Goal: Communication & Community: Answer question/provide support

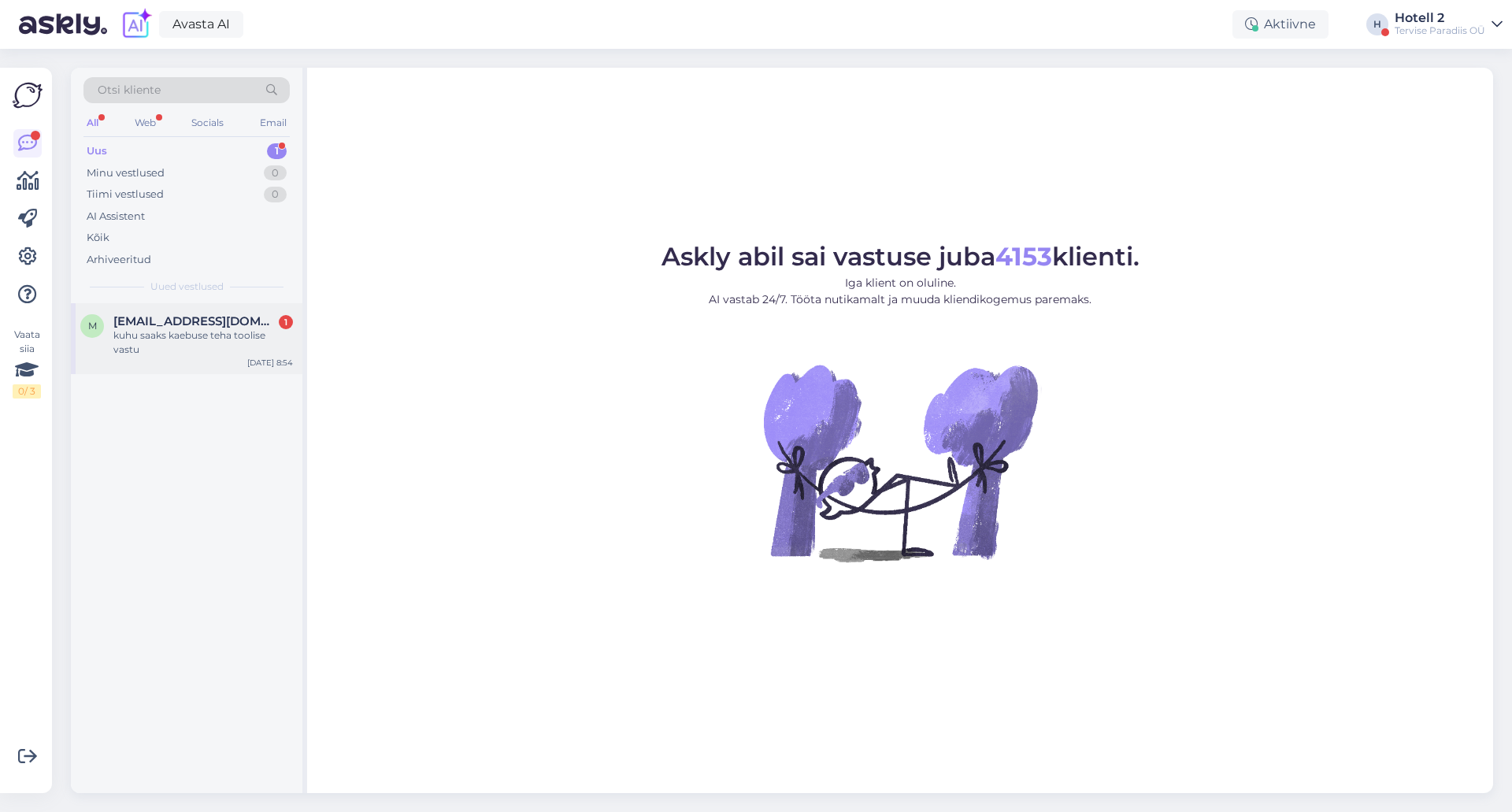
click at [171, 317] on span "[EMAIL_ADDRESS][DOMAIN_NAME]" at bounding box center [194, 321] width 163 height 14
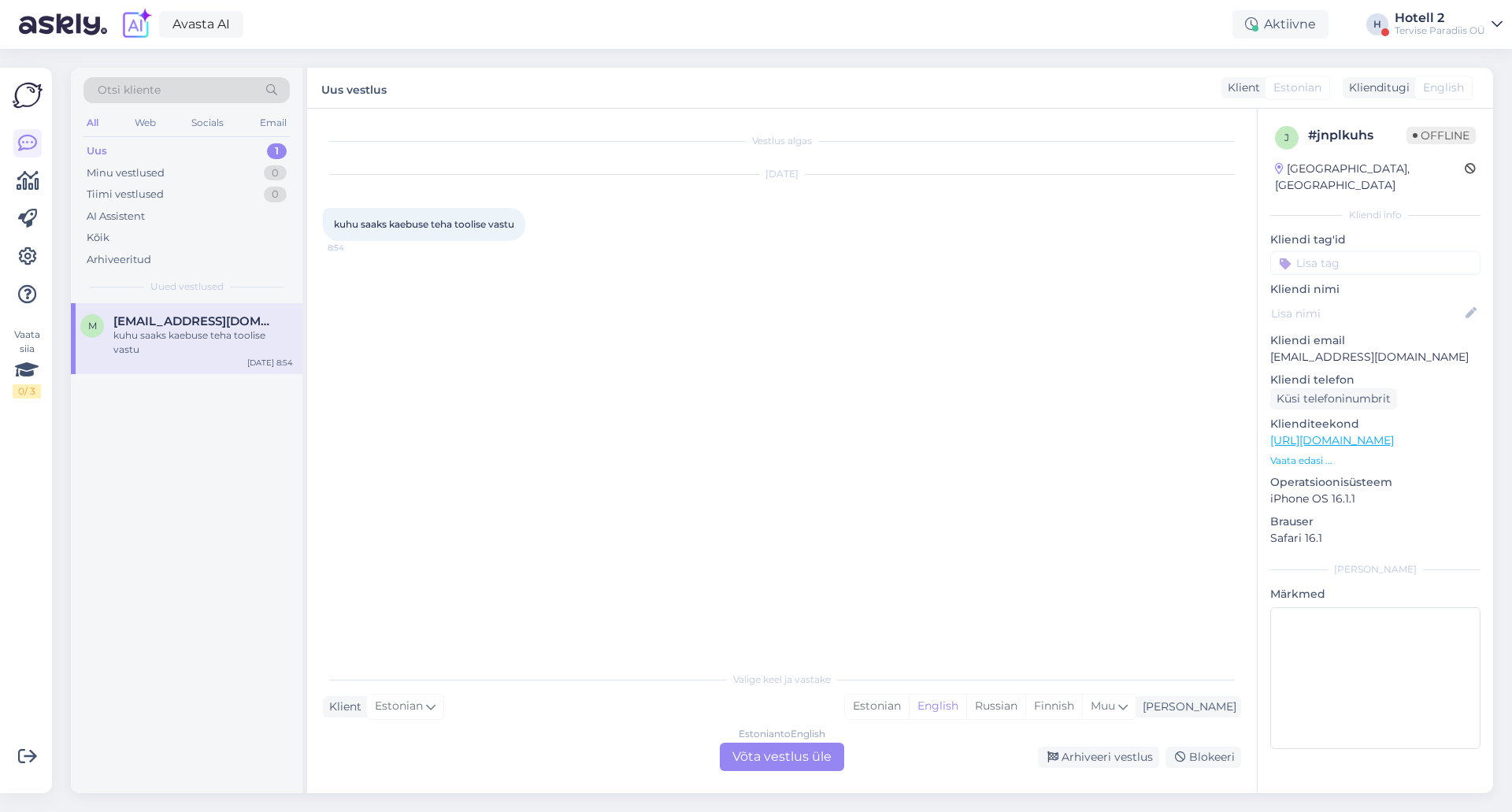
click at [821, 760] on div "Estonian to English Võta vestlus üle" at bounding box center [782, 757] width 124 height 28
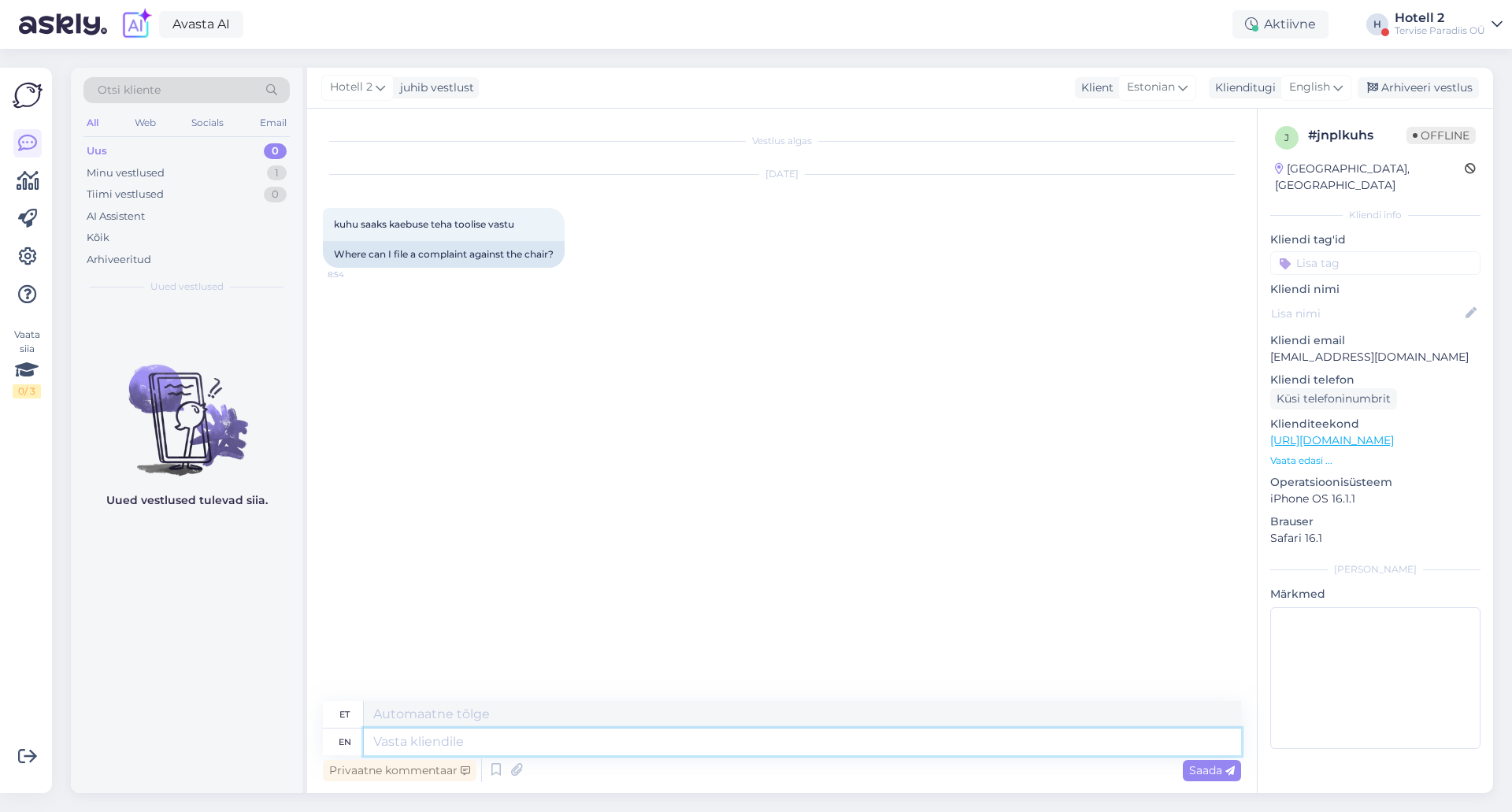
click at [799, 735] on textarea at bounding box center [802, 742] width 878 height 27
click at [1345, 95] on div "English" at bounding box center [1316, 87] width 71 height 25
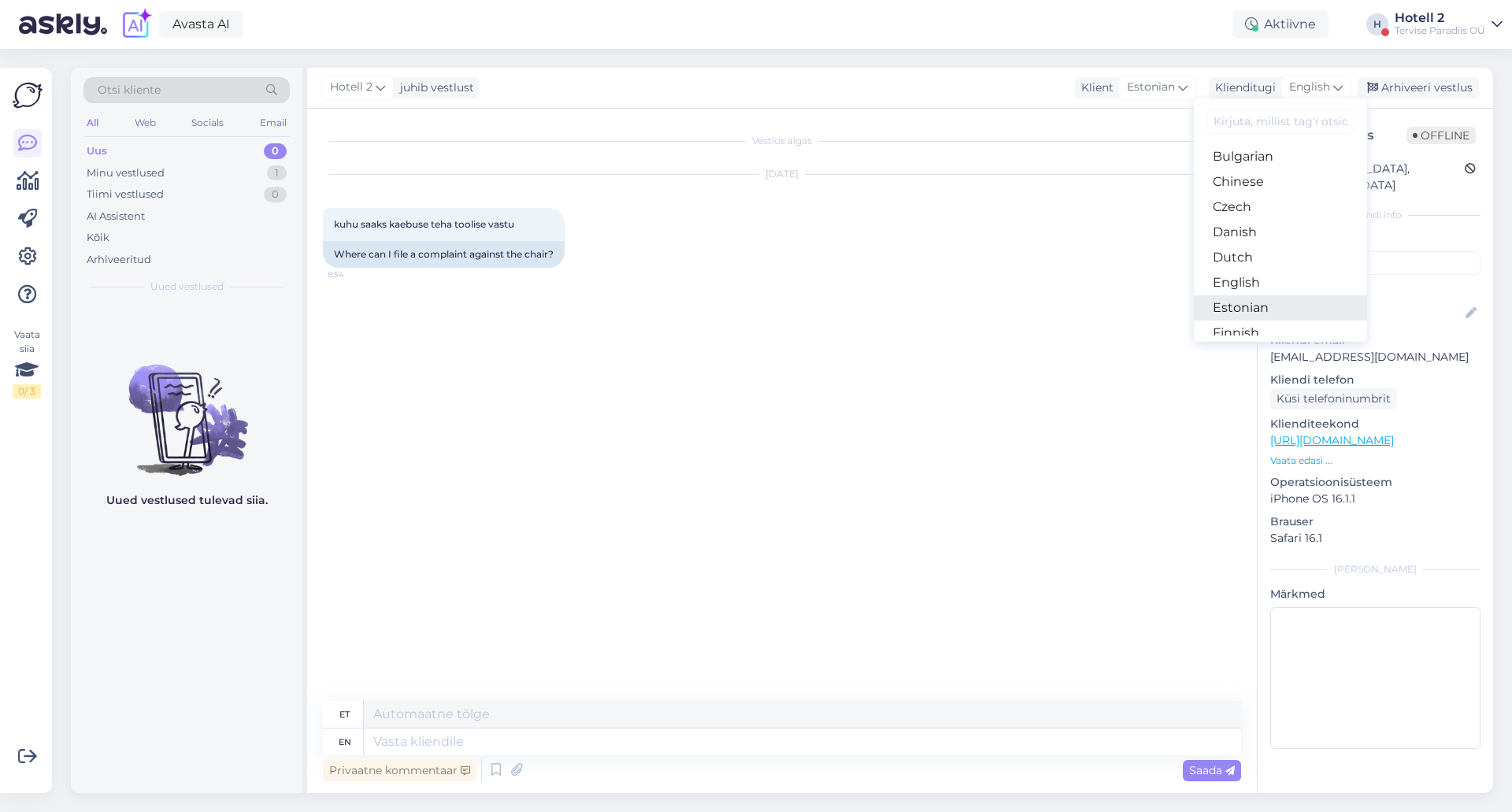
scroll to position [79, 0]
click at [1269, 281] on link "Estonian" at bounding box center [1280, 280] width 173 height 25
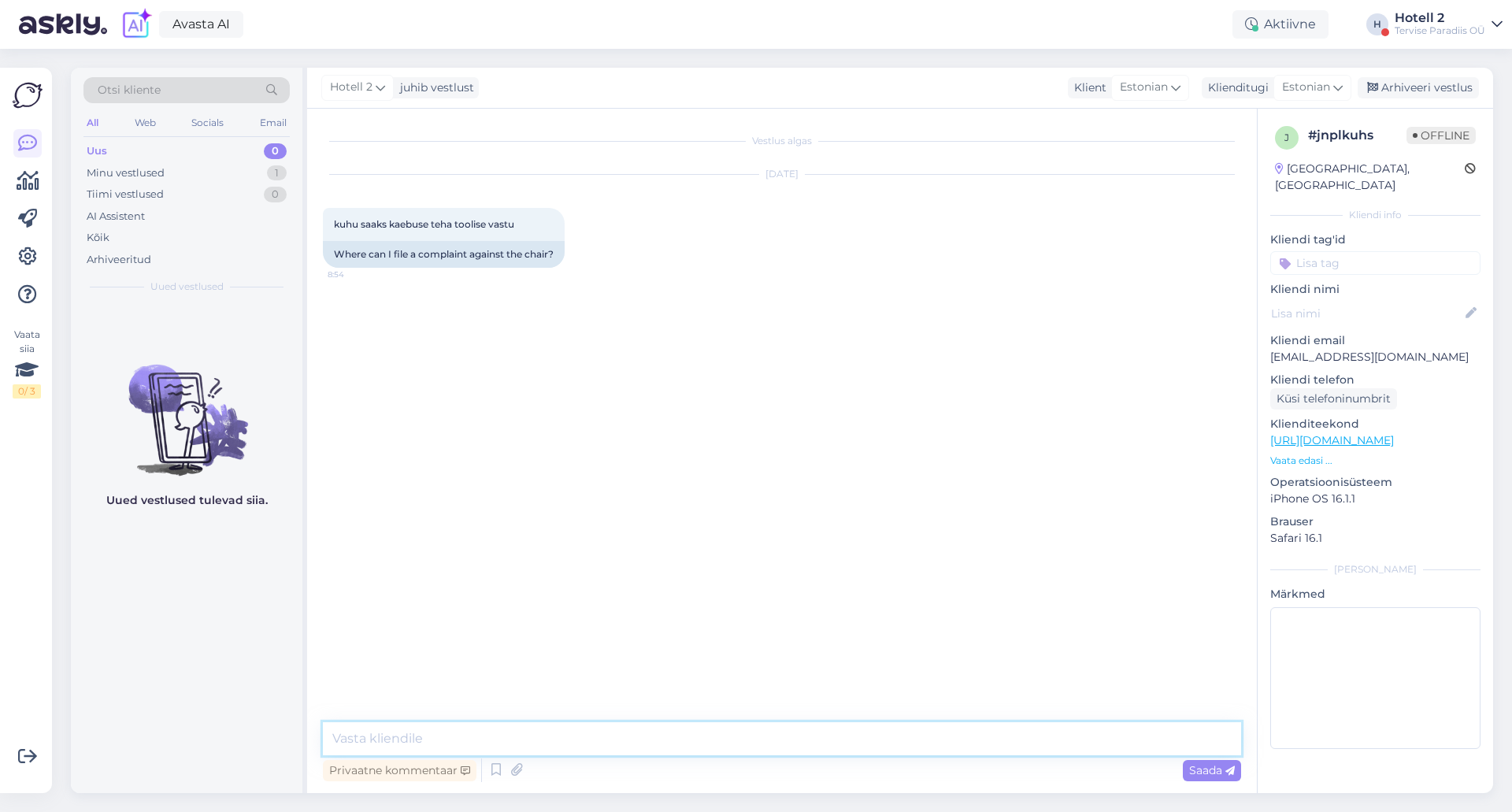
click at [847, 747] on textarea at bounding box center [781, 738] width 918 height 33
type textarea "T"
click at [1401, 89] on div "Arhiveeri vestlus" at bounding box center [1418, 87] width 122 height 21
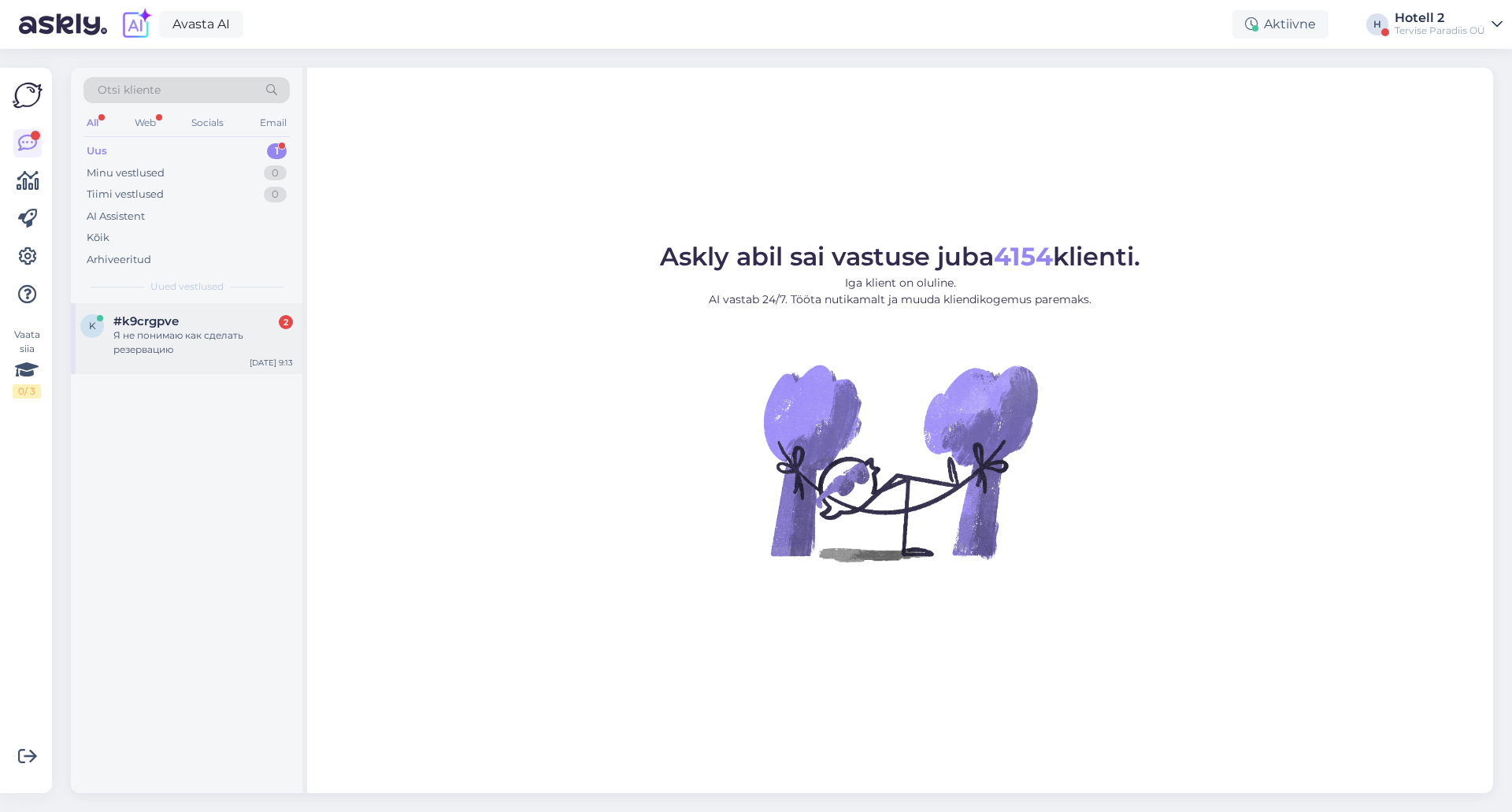
click at [211, 356] on div "Я не понимаю как сделать резервацию" at bounding box center [203, 343] width 179 height 28
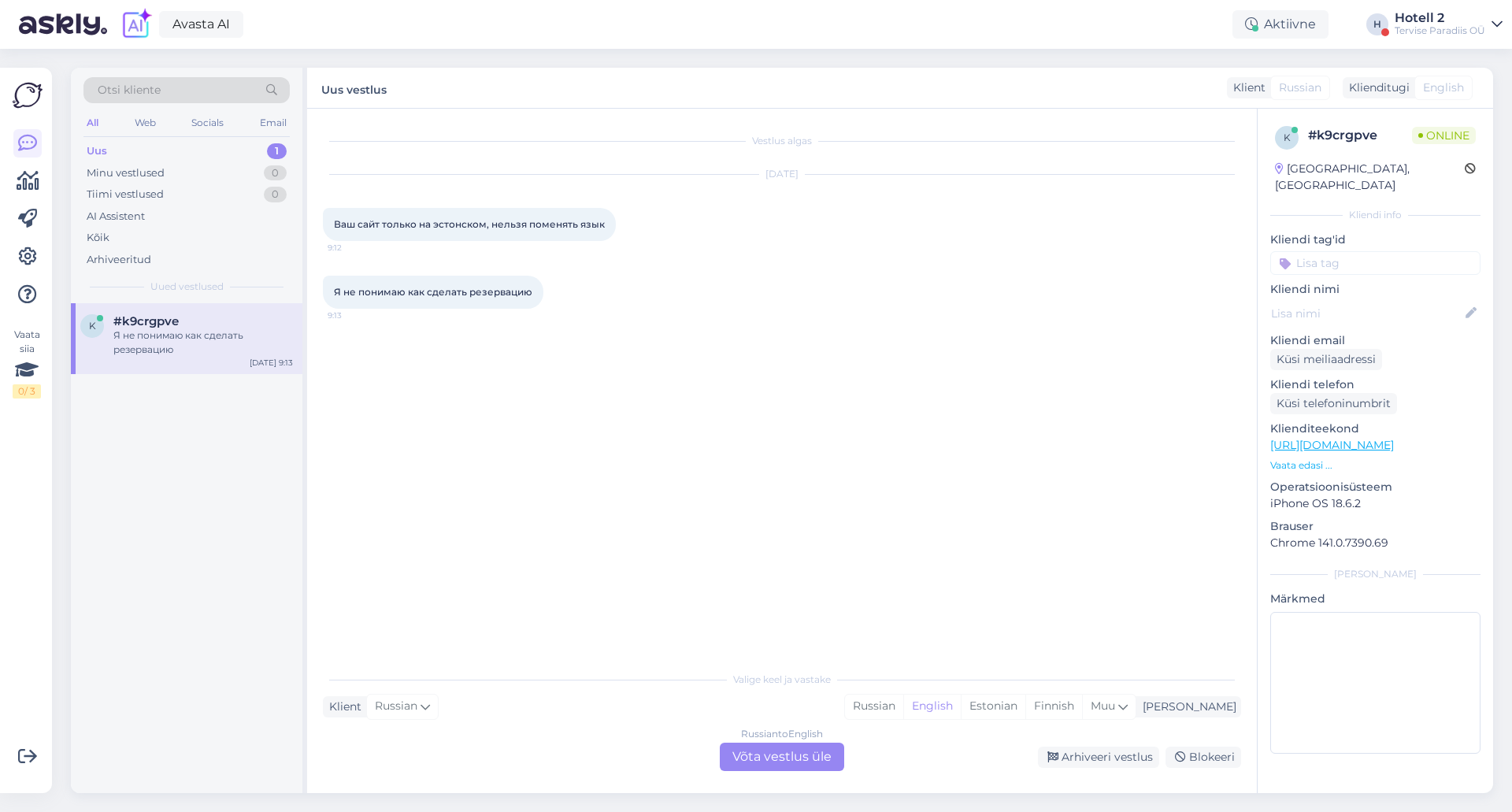
click at [768, 773] on div "Vestlus algas Oct 13 2025 Ваш сайт только на эстонском, нельзя поменять язык 9:…" at bounding box center [781, 451] width 950 height 684
click at [764, 755] on div "Russian to English Võta vestlus üle" at bounding box center [782, 757] width 124 height 28
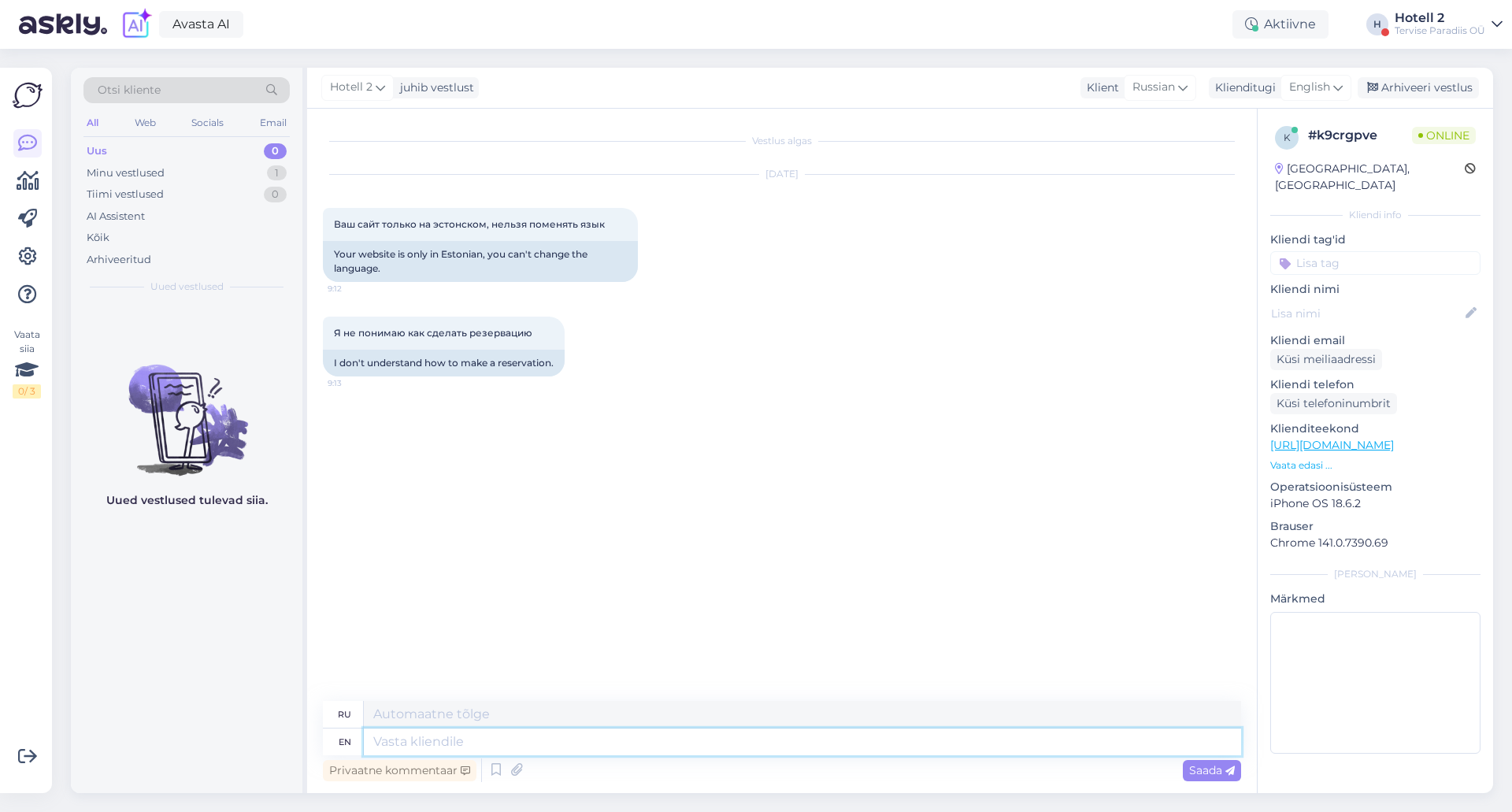
click at [764, 753] on textarea at bounding box center [802, 742] width 878 height 27
type textarea "Hello!"
type textarea "Привет!"
type textarea "Hello! Yo"
type textarea "Привет! Йоу!"
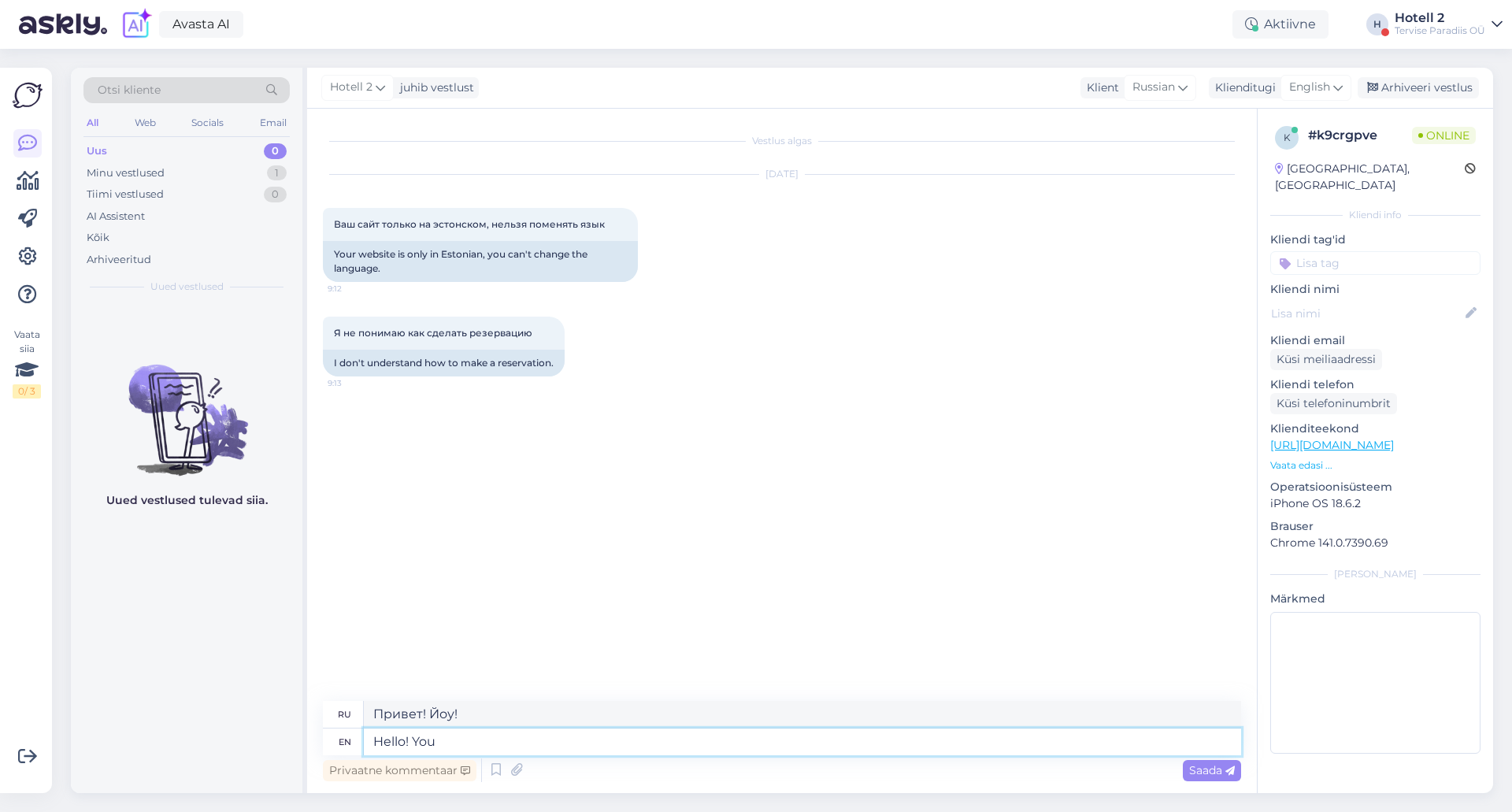
type textarea "Hello! You"
type textarea "Привет! Ты"
type textarea "Hello! You can"
type textarea "Привет! Ты можешь"
type textarea "Hello! You can send"
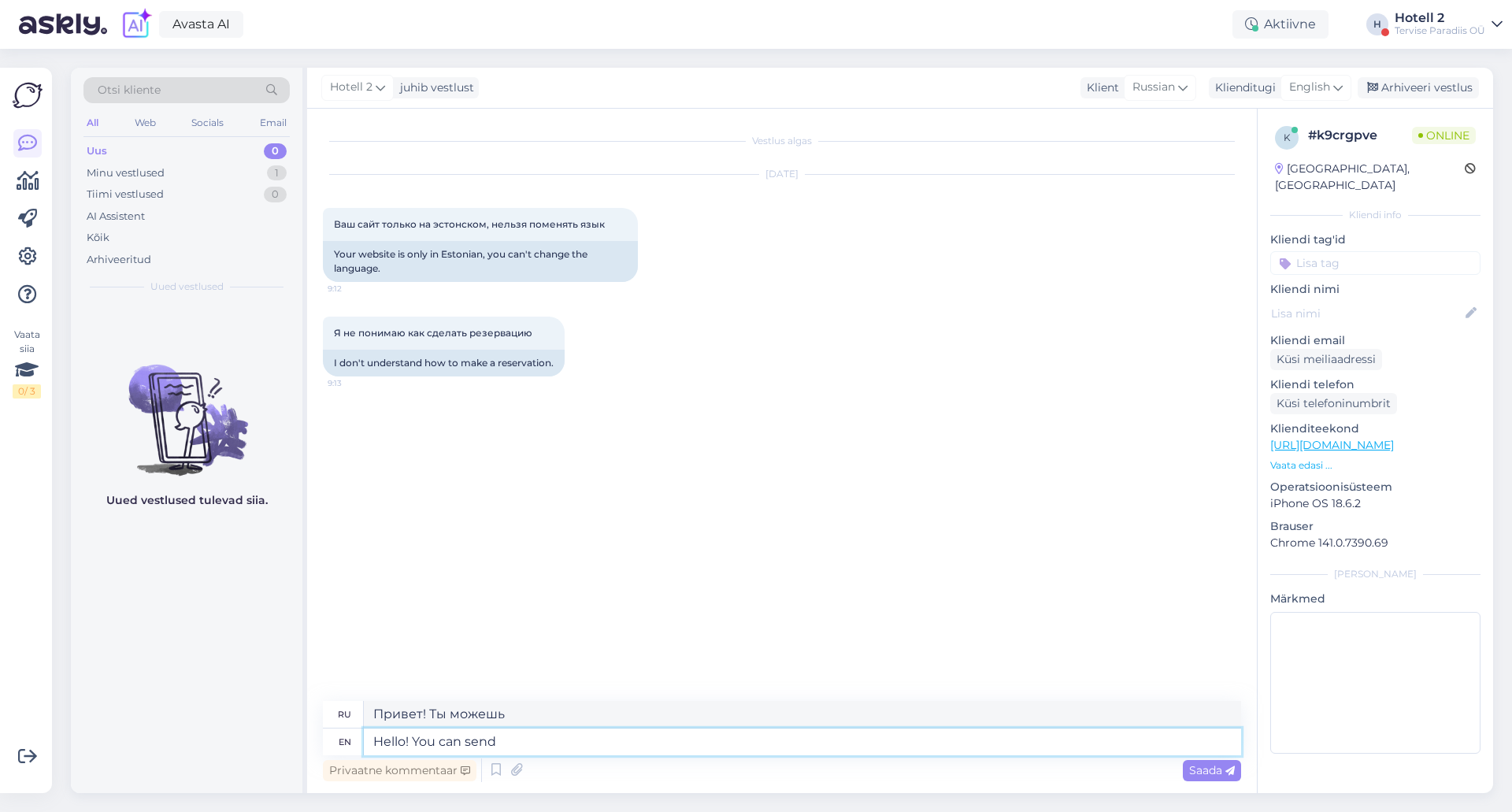
type textarea "Здравствуйте! Вы можете отправить"
type textarea "Hello! You can send an e-ail"
type textarea "Здравствуйте! Вы можете отправить электронное письмо."
type textarea "Hello! You can send an e-mail to"
type textarea "Здравствуйте! Вы можете отправить электронное письмо по адресу"
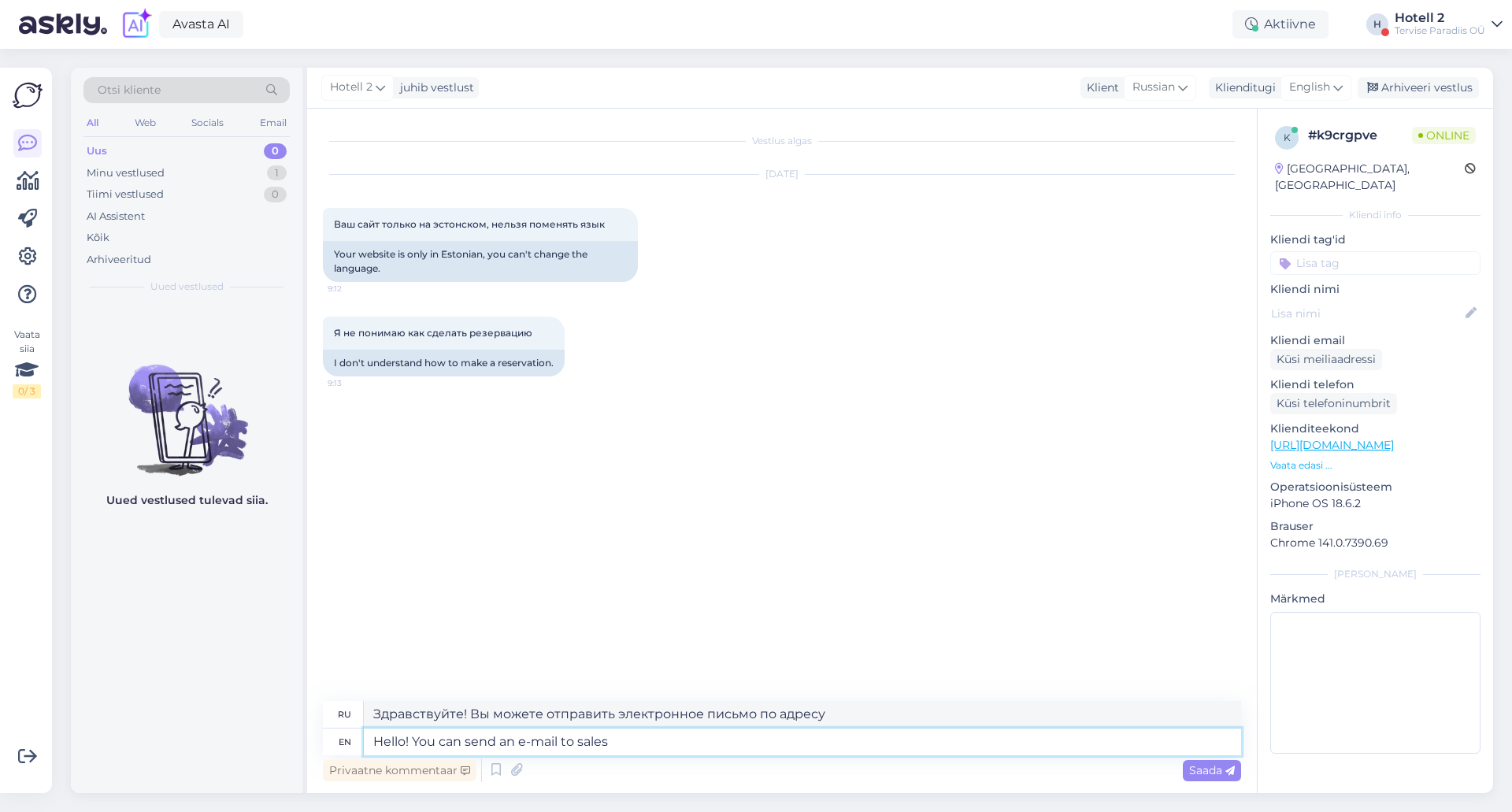
type textarea "Hello! You can send an e-mail to sales"
type textarea "Здравствуйте! Вы можете написать письмо в отдел продаж."
type textarea "Hello! You can send an e-mail to sales@spa.ee t"
type textarea "Здравствуйте! Вы можете написать нам на sales@spa.ee"
type textarea "Hello! You can send an e-mail to sales@spa.ee to"
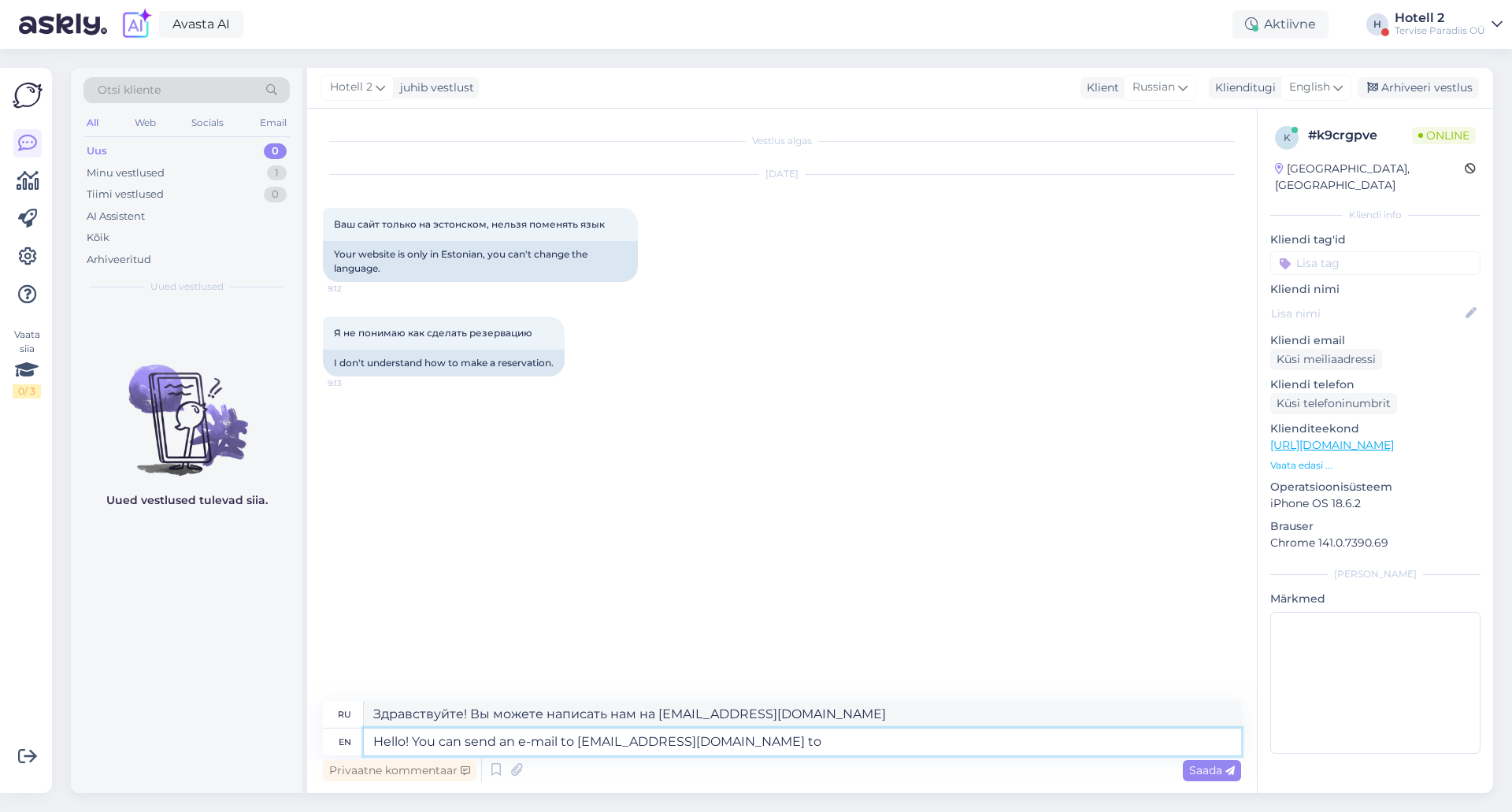
type textarea "Здравствуйте! Вы можете написать нам на sales@spa.ee ."
type textarea "Hello! You can send an e-mail to sales@spa.ee to make"
type textarea "Здравствуйте! Вы можете написать на sales@spa.ee , чтобы узнать подробности."
type textarea "Hello! You can send an e-mail to sales@spa.ee to make a"
type textarea "Здравствуйте! Вы можете написать на sales@spa.ee , чтобы заключить договор."
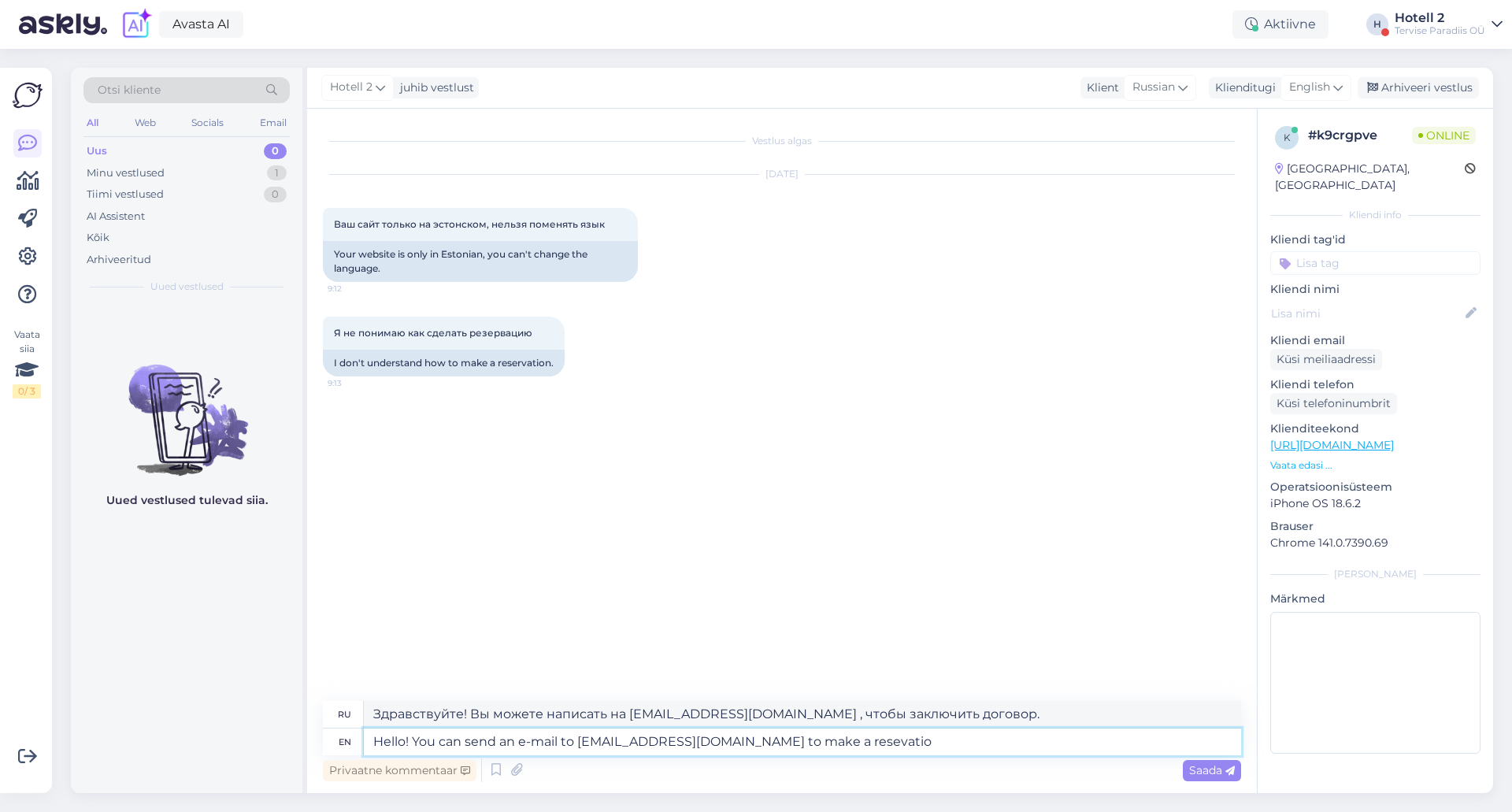
type textarea "Hello! You can send an e-mail to sales@spa.ee to make a resevation"
type textarea "Здравствуйте! Вы можете написать на sales@spa.ee , чтобы забронировать."
click at [754, 746] on textarea "Hello! You can send an e-mail to sales@spa.ee to make a resevation" at bounding box center [802, 742] width 878 height 27
type textarea "Hello! You can send an e-mail to sales@spa.ee to make a reservation"
click at [1217, 769] on span "Saada" at bounding box center [1212, 769] width 45 height 14
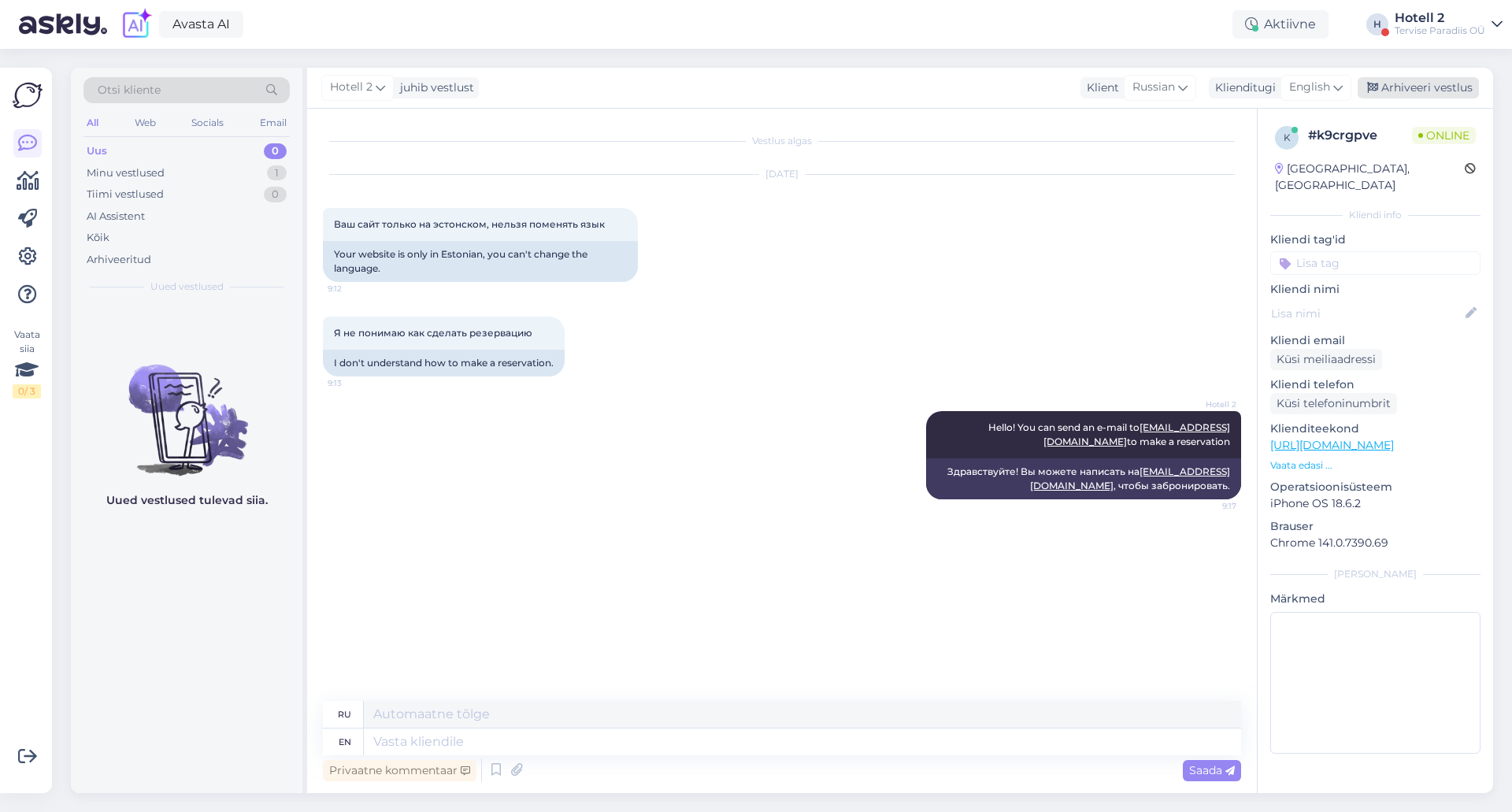
click at [1395, 92] on div "Arhiveeri vestlus" at bounding box center [1418, 87] width 122 height 21
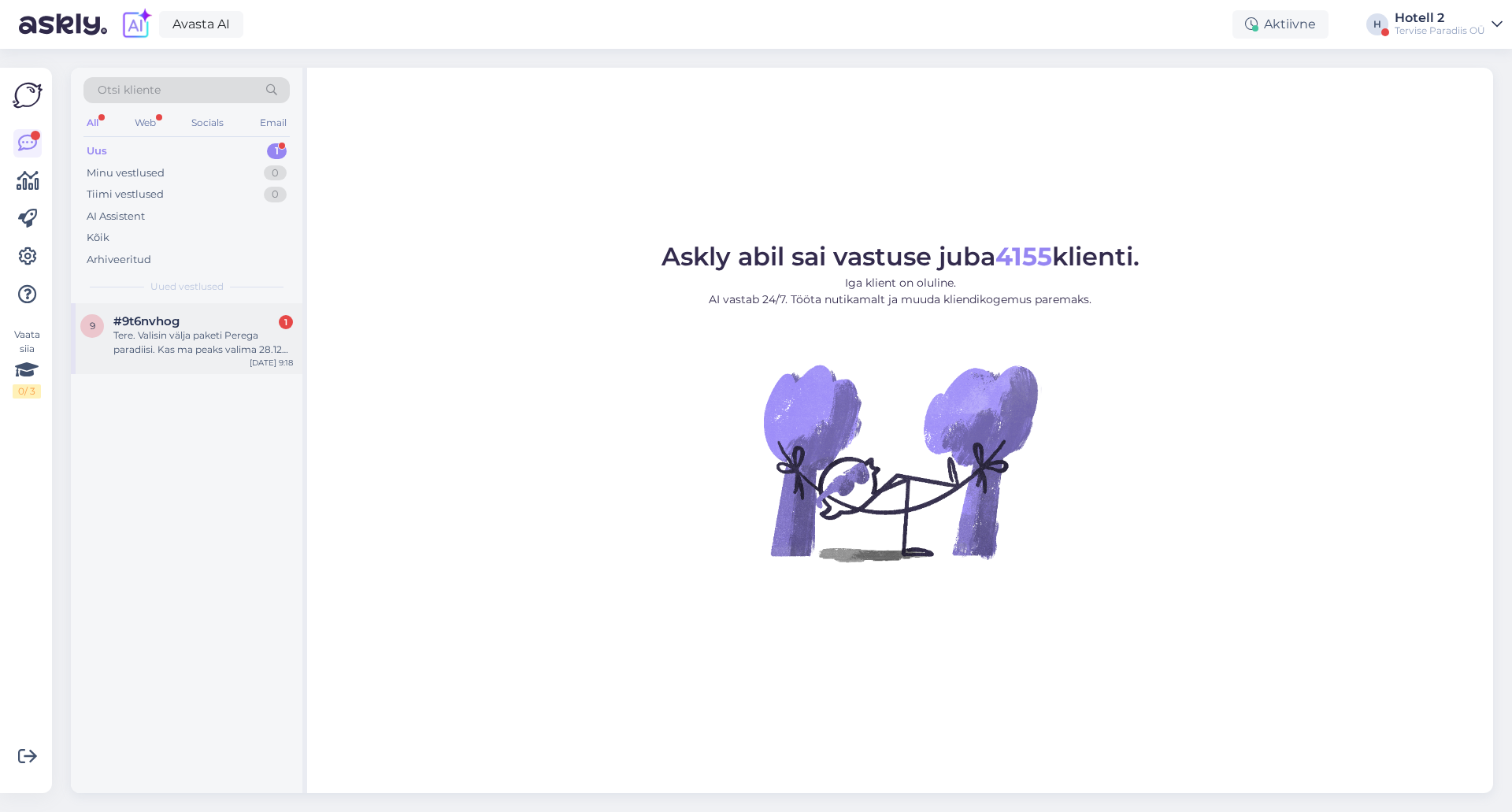
click at [261, 351] on div "Tere. Valisin välja paketi Perega paradiisi. Kas ma peaks valima 28.12 kuni 29.…" at bounding box center [203, 343] width 179 height 28
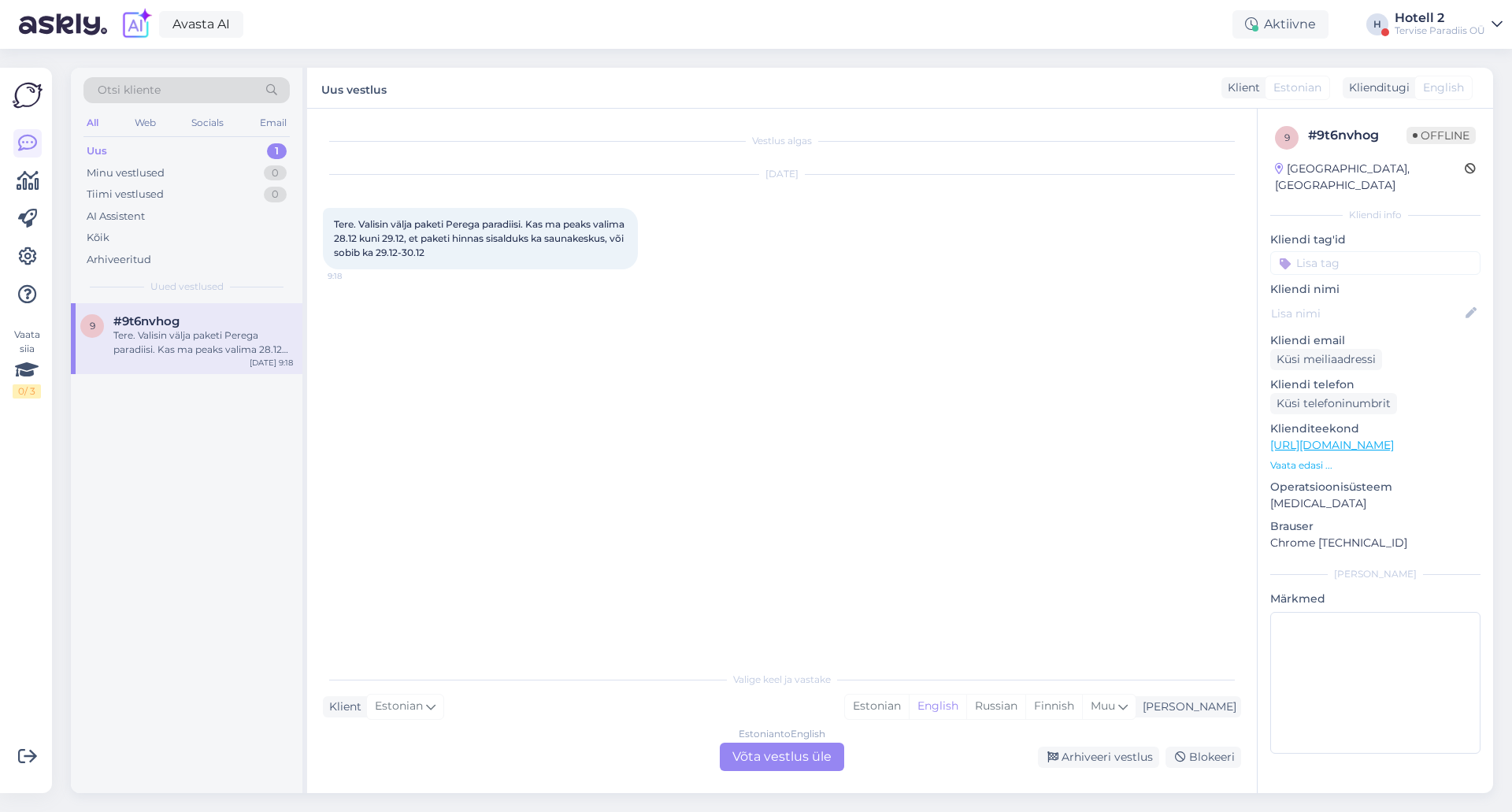
drag, startPoint x: 821, startPoint y: 753, endPoint x: 834, endPoint y: 742, distance: 17.0
click at [826, 749] on div "Estonian to English Võta vestlus üle" at bounding box center [782, 757] width 124 height 28
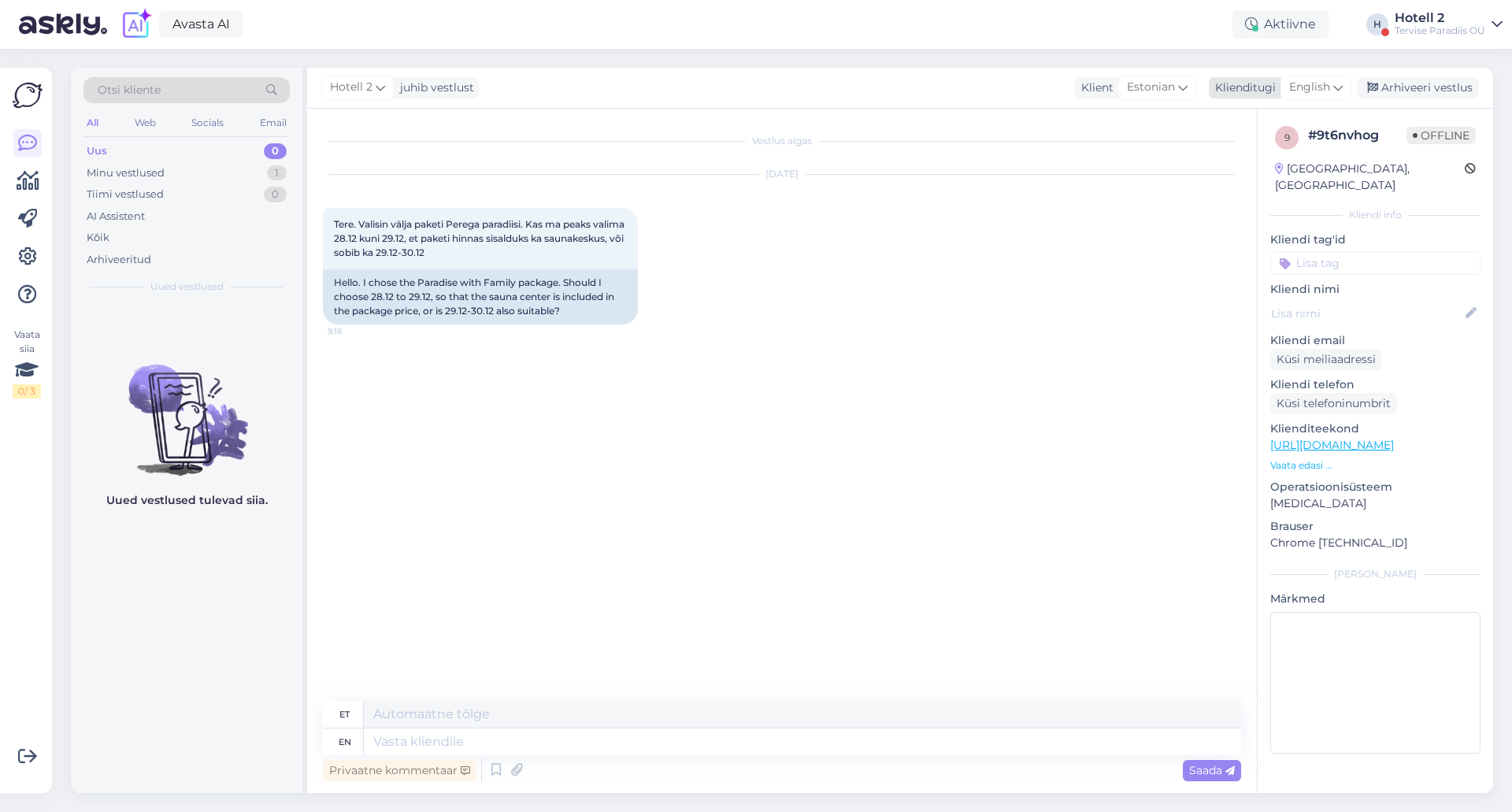
click at [1316, 100] on div "Hotell 2 juhib vestlust Klient Estonian Klienditugi English Arhiveeri vestlus" at bounding box center [899, 88] width 1186 height 41
click at [1320, 83] on span "English" at bounding box center [1309, 87] width 41 height 18
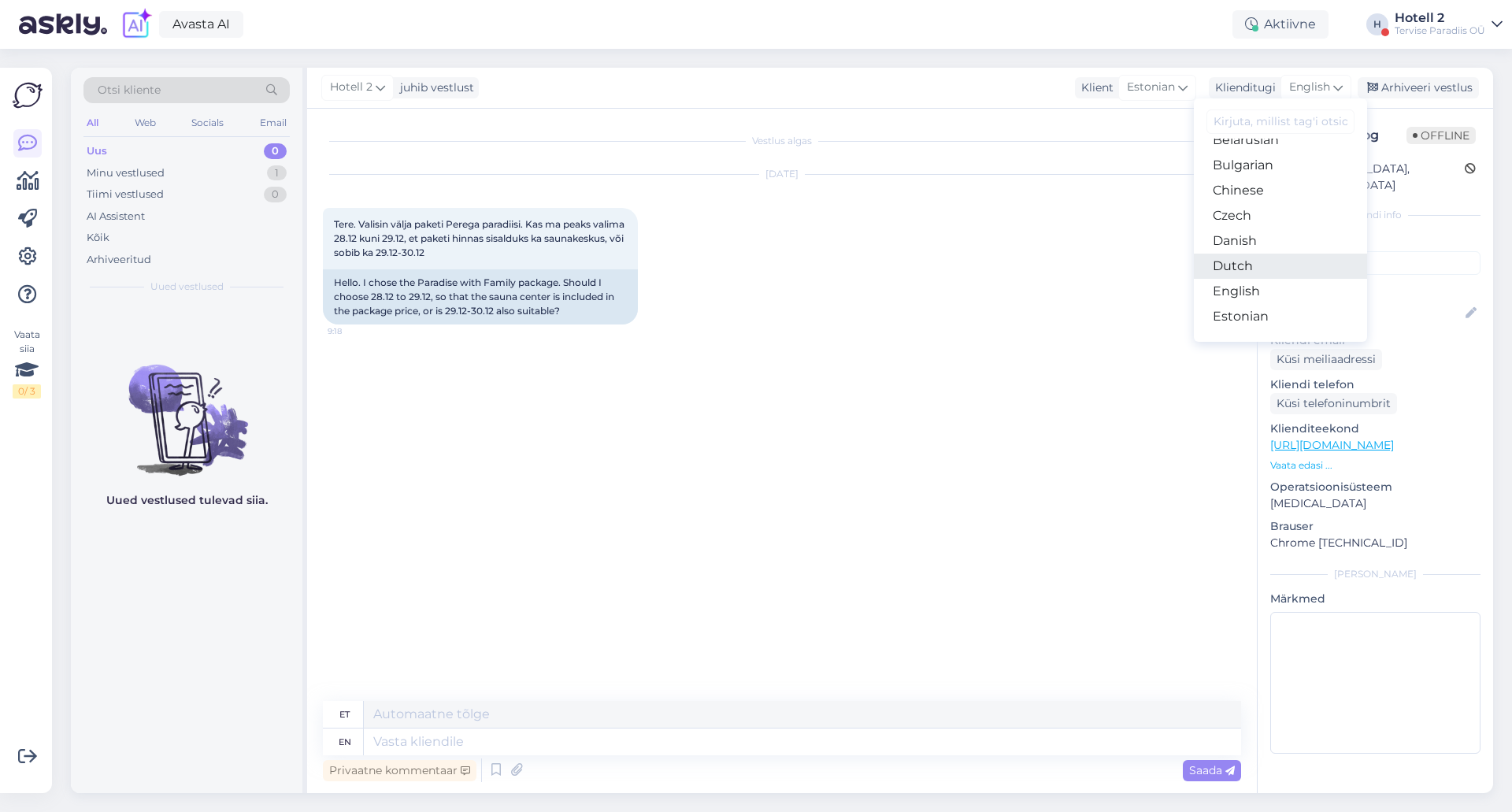
scroll to position [79, 0]
click at [1266, 279] on link "Estonian" at bounding box center [1280, 280] width 173 height 25
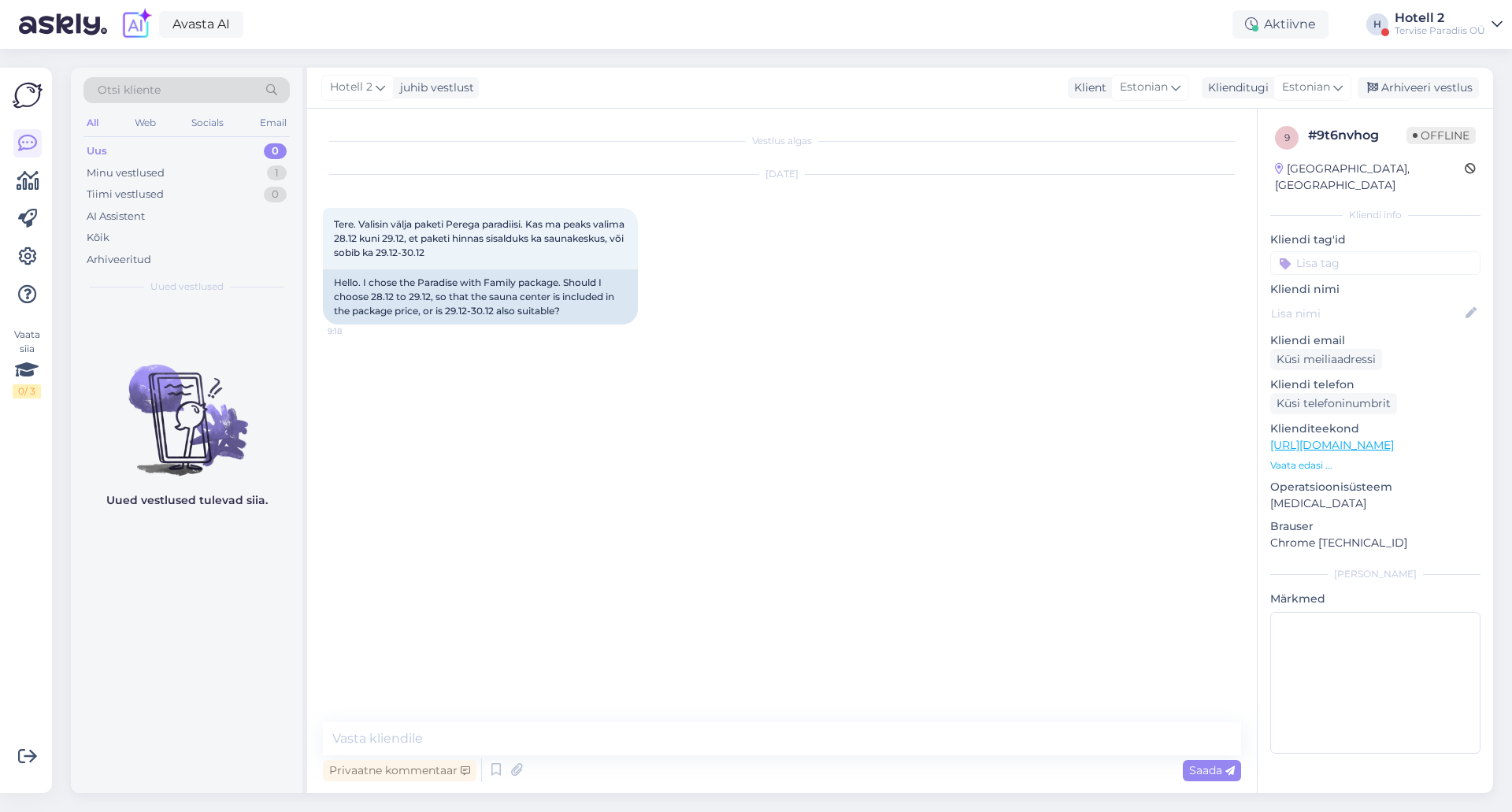
click at [698, 721] on div "Vestlus algas Oct 13 2025 Tere. Valisin välja paketi Perega paradiisi. Kas ma p…" at bounding box center [781, 451] width 950 height 684
click at [697, 722] on textarea at bounding box center [781, 738] width 918 height 33
type textarea "Tere. Saunakeskus on hinna sees pühapäevast neljapäevani."
click at [1195, 770] on span "Saada" at bounding box center [1212, 769] width 45 height 14
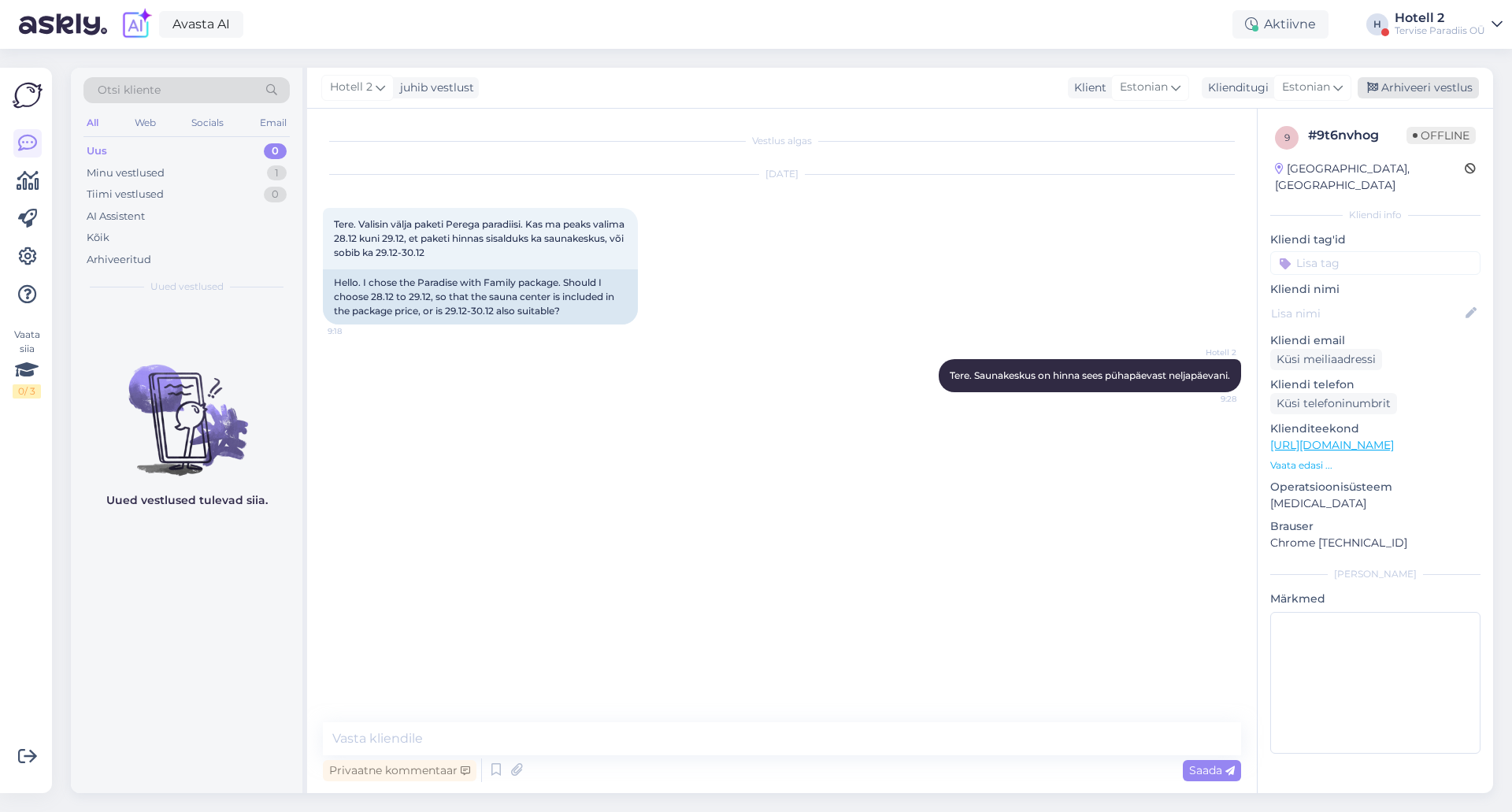
click at [1428, 83] on div "Arhiveeri vestlus" at bounding box center [1418, 87] width 122 height 21
